Goal: Task Accomplishment & Management: Complete application form

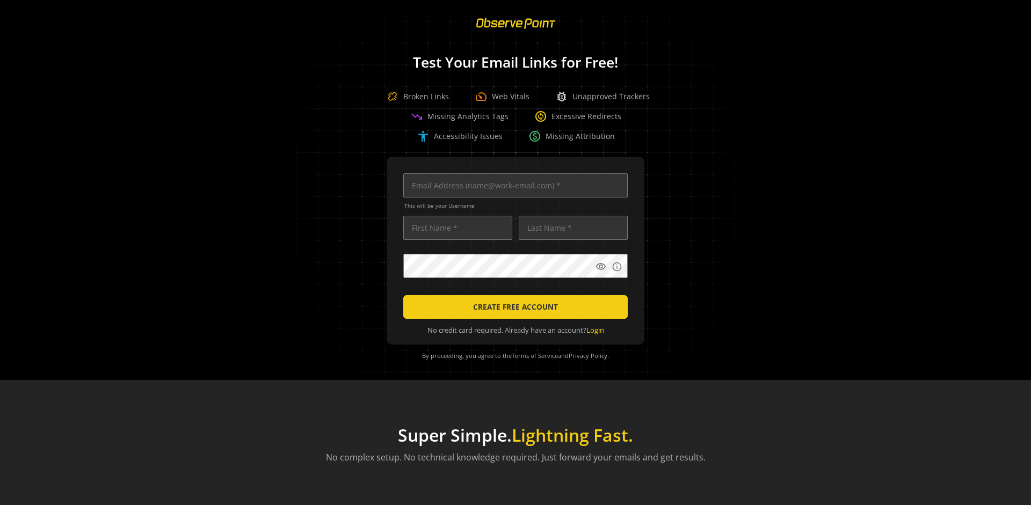
scroll to position [0, 3474]
click at [513, 185] on input "text" at bounding box center [515, 185] width 224 height 24
type input "[EMAIL_ADDRESS][DOMAIN_NAME]"
click at [455, 228] on input "text" at bounding box center [457, 228] width 109 height 24
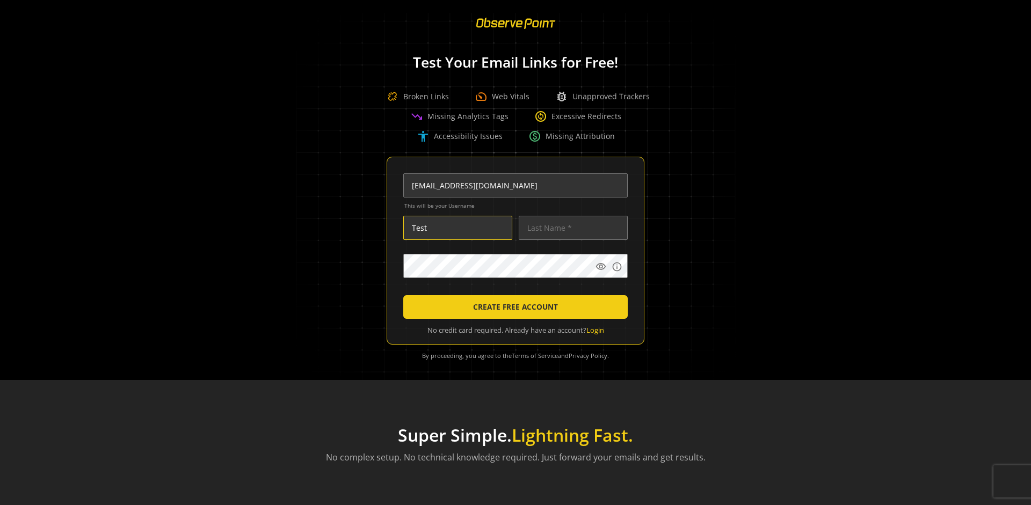
type input "Test"
click at [570, 228] on input "text" at bounding box center [573, 228] width 109 height 24
type input "Test"
click at [665, 289] on body "Loading... Test Your Email Links for Free! Broken Links speed Web Vitals bug_re…" at bounding box center [515, 252] width 1031 height 505
click at [513, 307] on span "CREATE FREE ACCOUNT" at bounding box center [515, 306] width 85 height 19
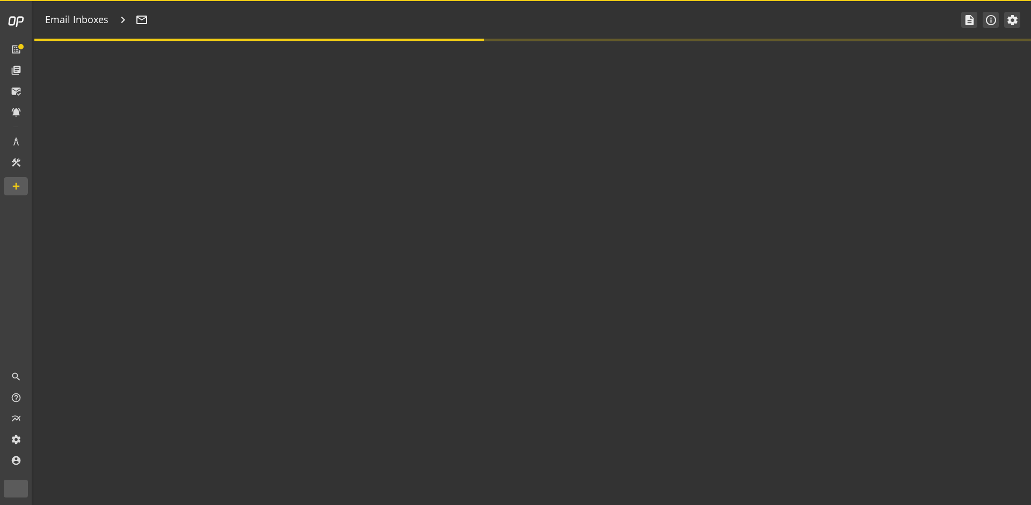
type textarea "Welcome to ObservePoint! This is your default email inbox for testing."
